Goal: Task Accomplishment & Management: Use online tool/utility

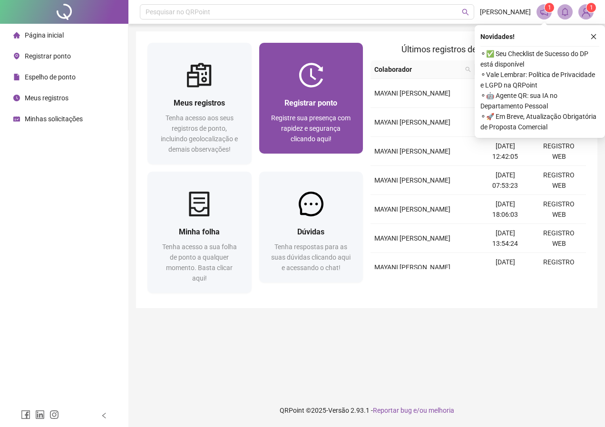
click at [275, 105] on div "Registrar ponto" at bounding box center [310, 103] width 81 height 12
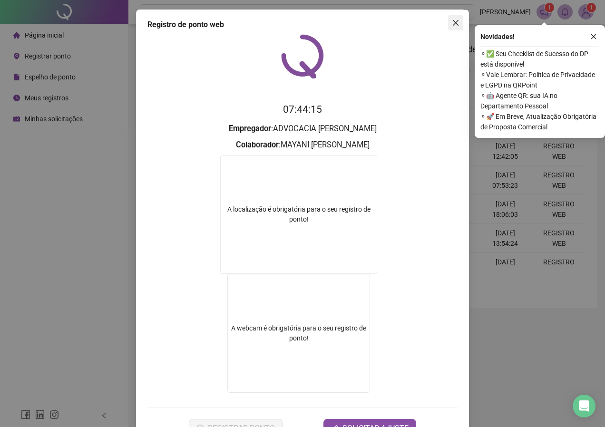
click at [453, 22] on icon "close" at bounding box center [456, 23] width 6 height 6
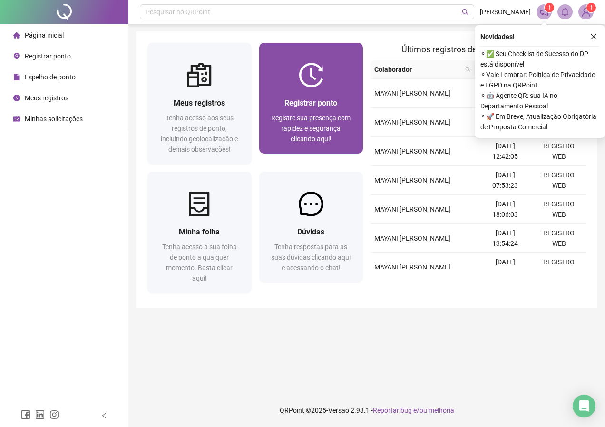
click at [313, 102] on span "Registrar ponto" at bounding box center [310, 102] width 53 height 9
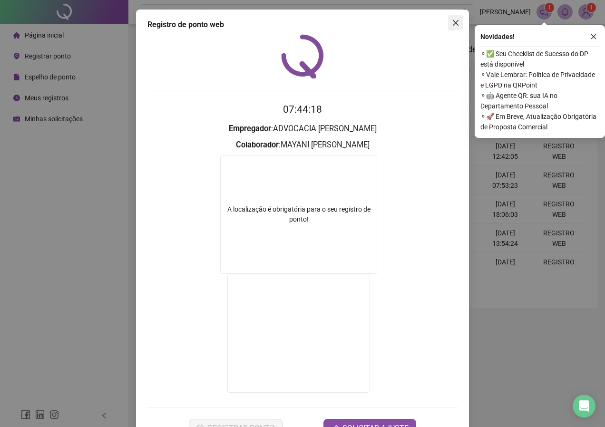
click at [455, 20] on icon "close" at bounding box center [456, 23] width 8 height 8
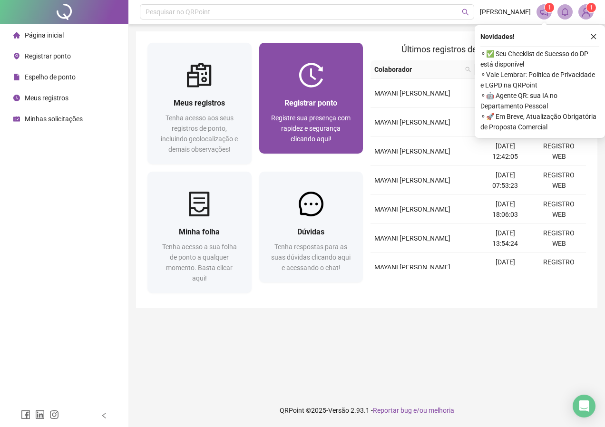
click at [337, 101] on span "Registrar ponto" at bounding box center [310, 102] width 53 height 9
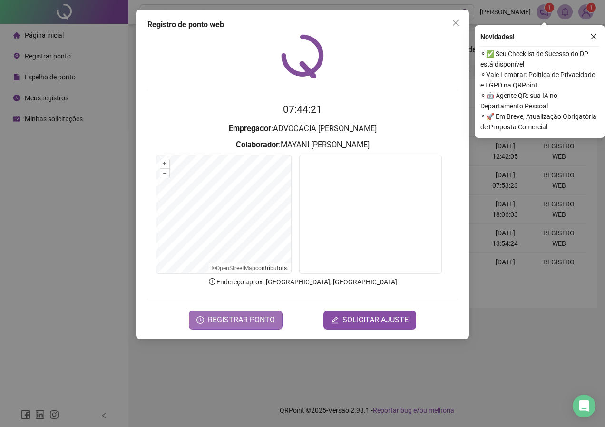
click at [264, 320] on span "REGISTRAR PONTO" at bounding box center [241, 319] width 67 height 11
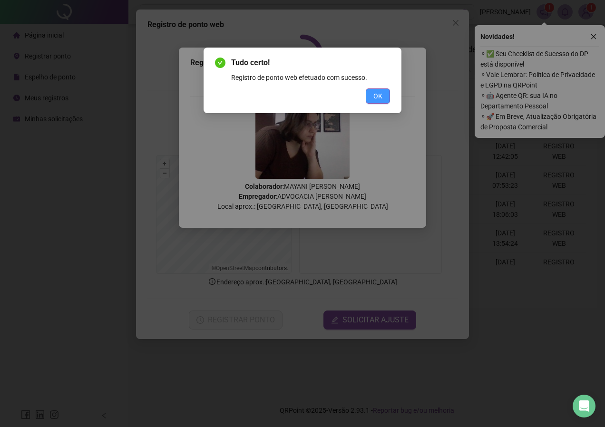
click at [378, 101] on span "OK" at bounding box center [377, 96] width 9 height 10
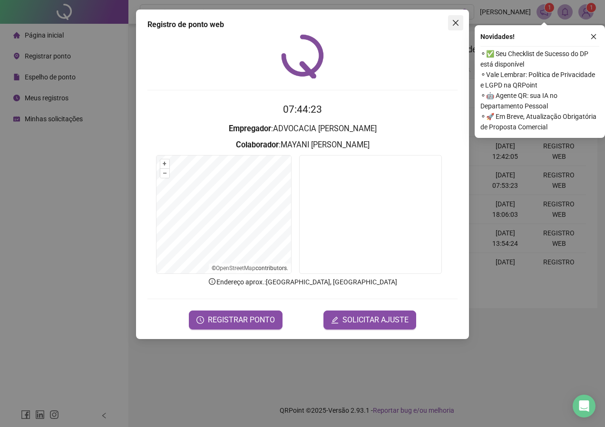
click at [456, 28] on button "Close" at bounding box center [455, 22] width 15 height 15
